Goal: Find contact information: Find contact information

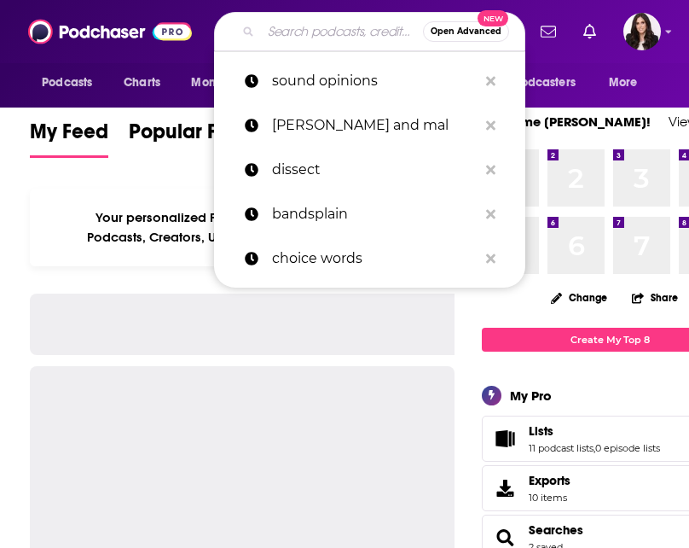
click at [301, 32] on input "Search podcasts, credits, & more..." at bounding box center [342, 31] width 162 height 27
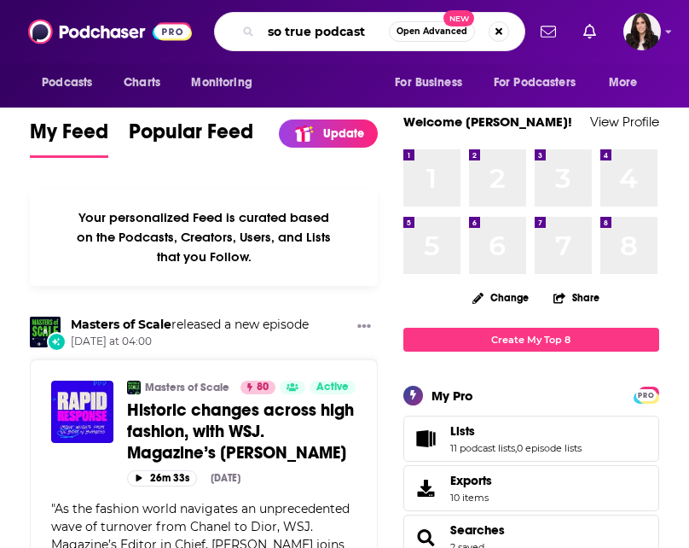
type input "so true podcast"
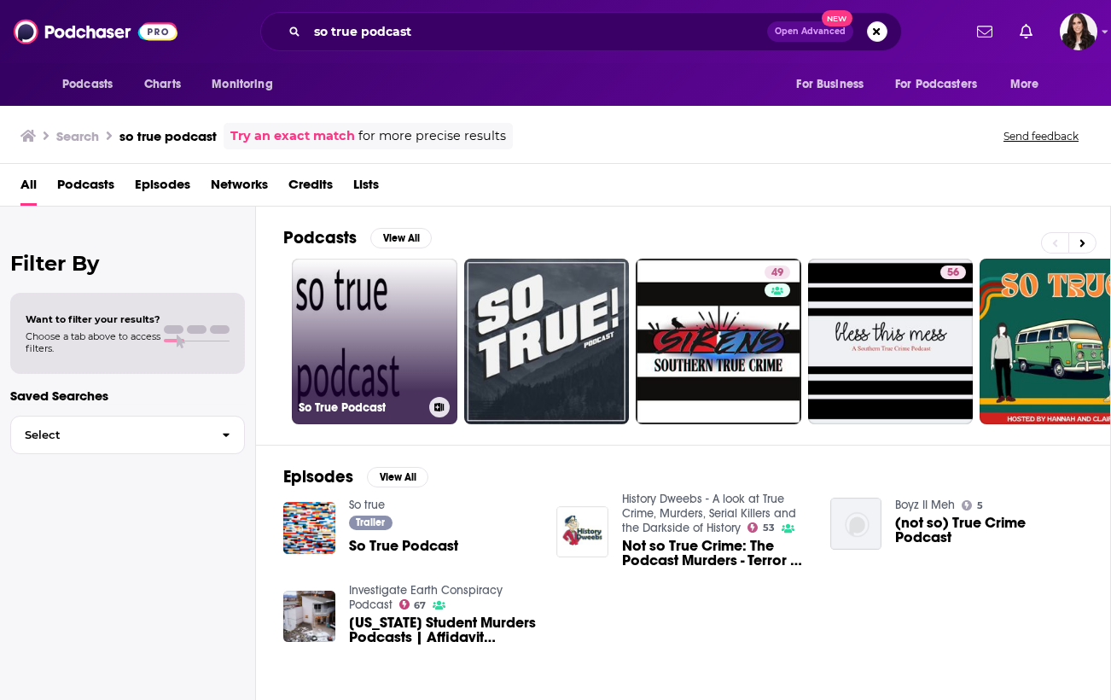
click at [336, 340] on link "So True Podcast" at bounding box center [375, 342] width 166 height 166
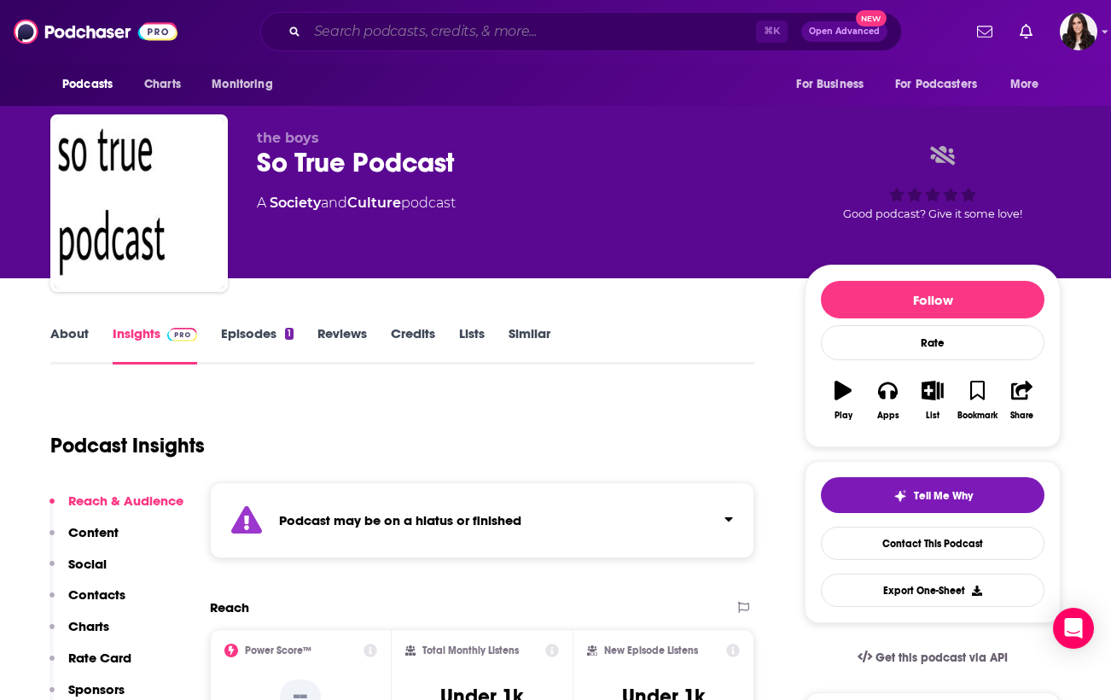
click at [462, 35] on input "Search podcasts, credits, & more..." at bounding box center [531, 31] width 449 height 27
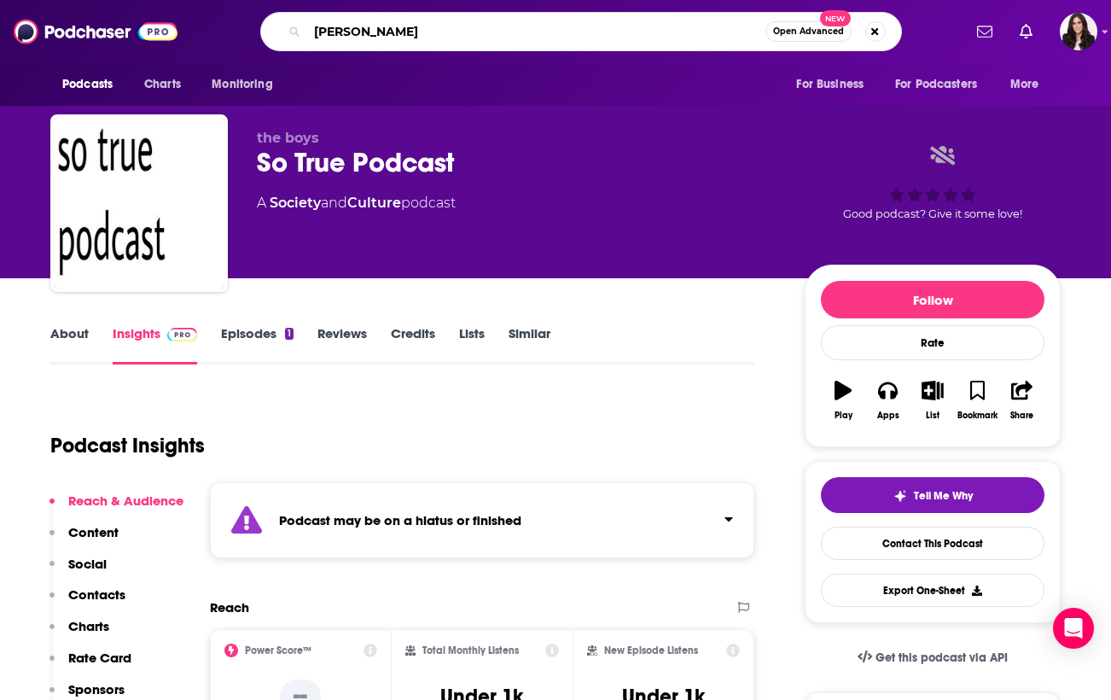
type input "[PERSON_NAME]"
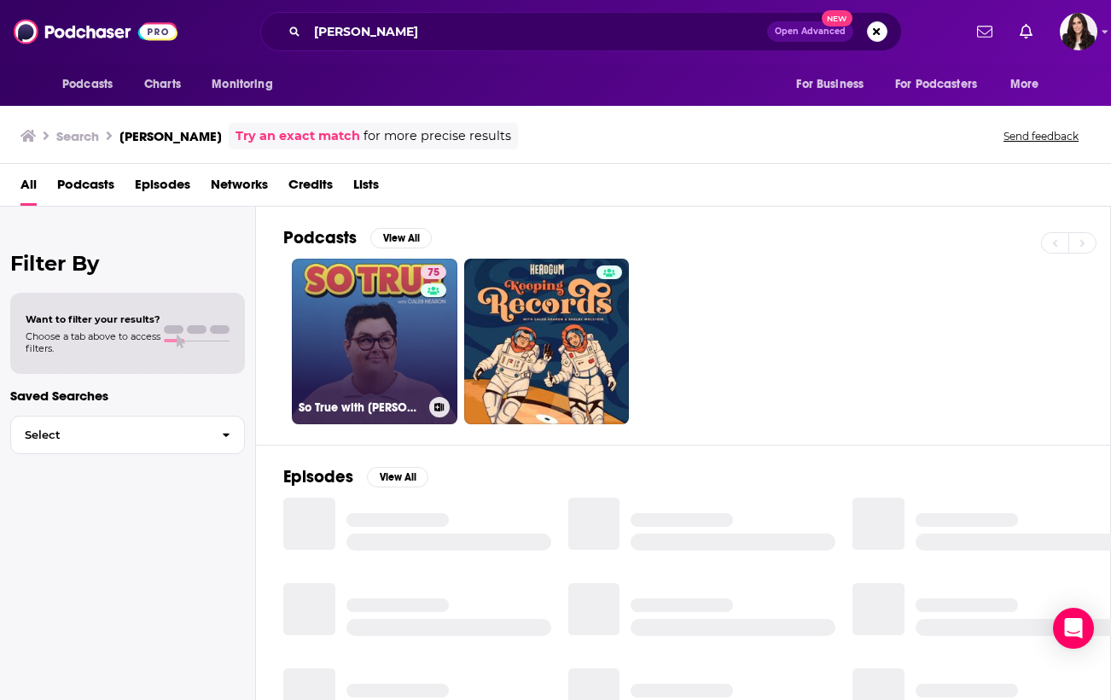
click at [382, 329] on link "75 So True with [PERSON_NAME]" at bounding box center [375, 342] width 166 height 166
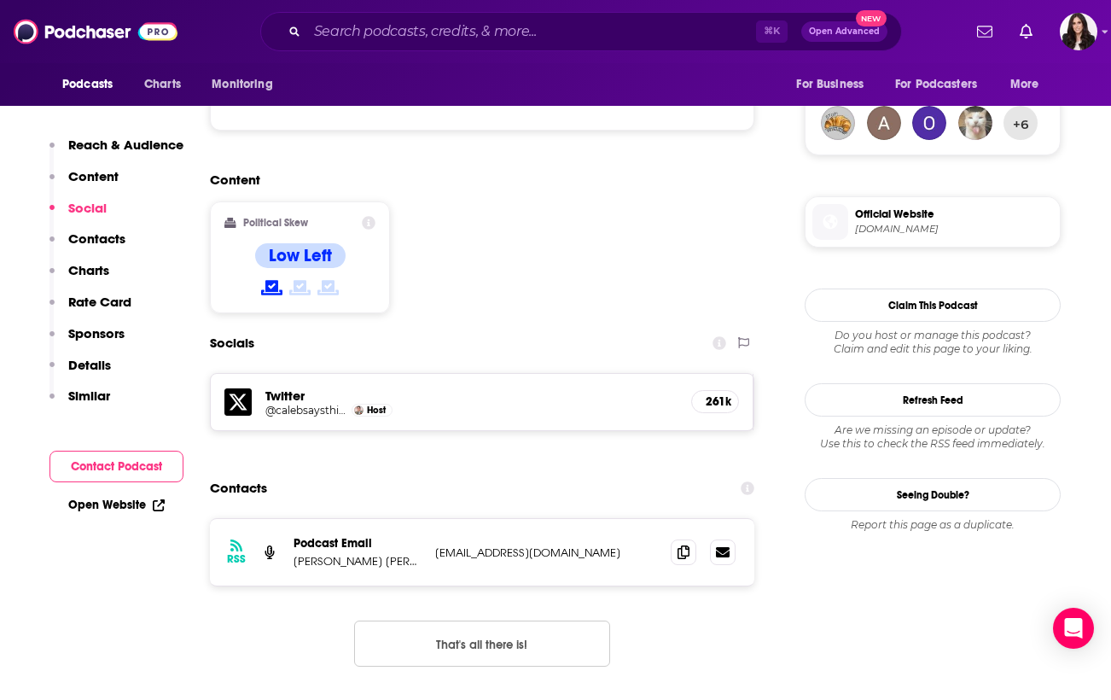
scroll to position [1253, 0]
click at [474, 544] on p "[EMAIL_ADDRESS][DOMAIN_NAME]" at bounding box center [546, 551] width 222 height 15
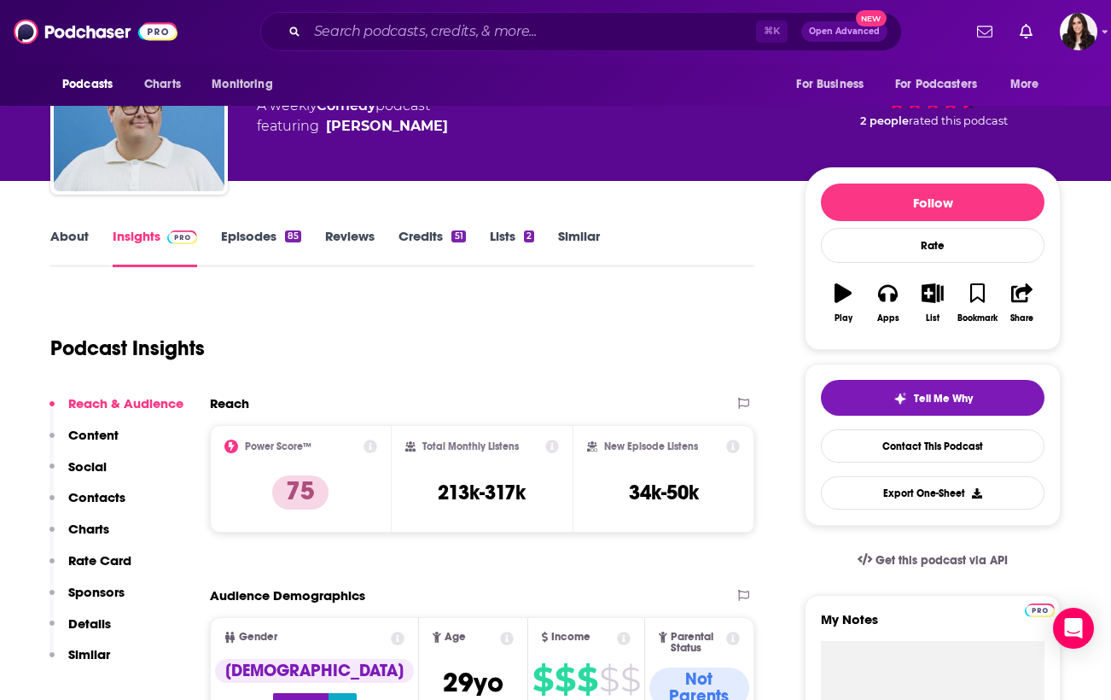
scroll to position [0, 0]
